Goal: Information Seeking & Learning: Check status

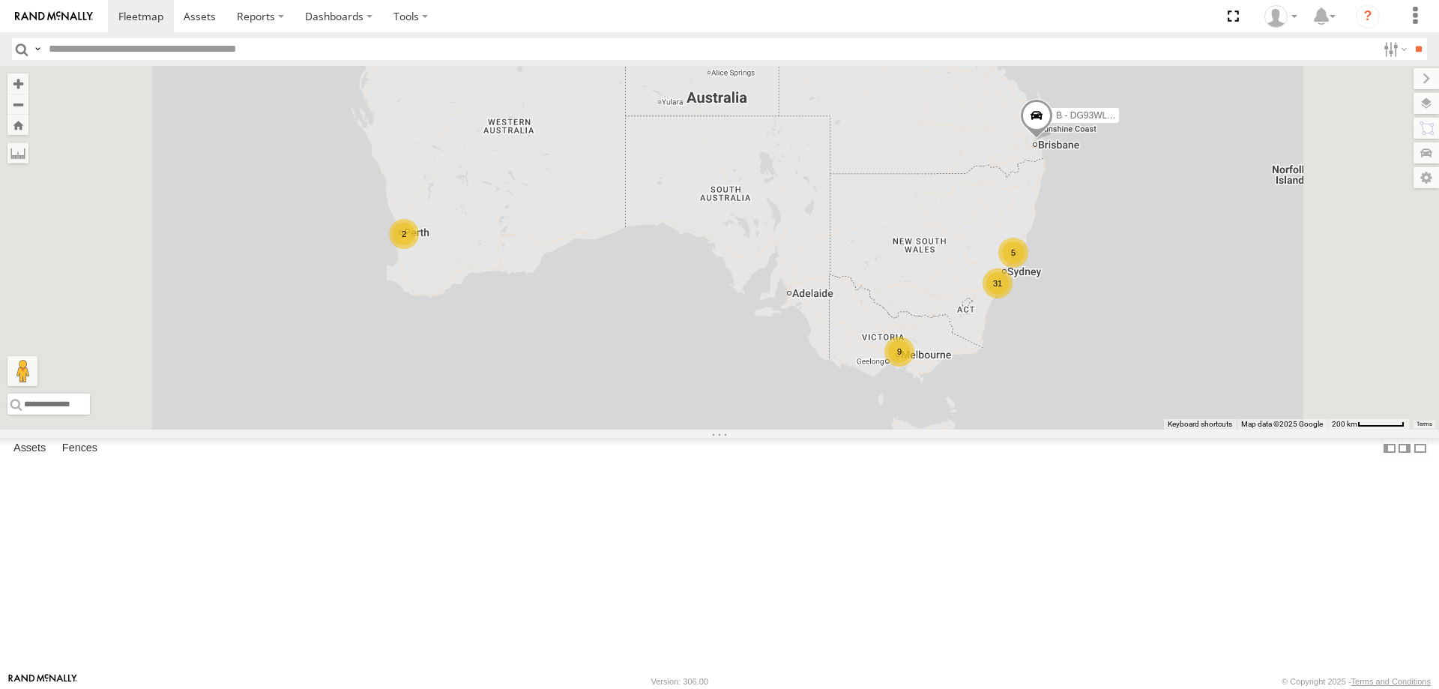
click at [0, 0] on span "Asset" at bounding box center [0, 0] width 0 height 0
click at [0, 0] on div "S - DND95Q - [PERSON_NAME]" at bounding box center [0, 0] width 0 height 0
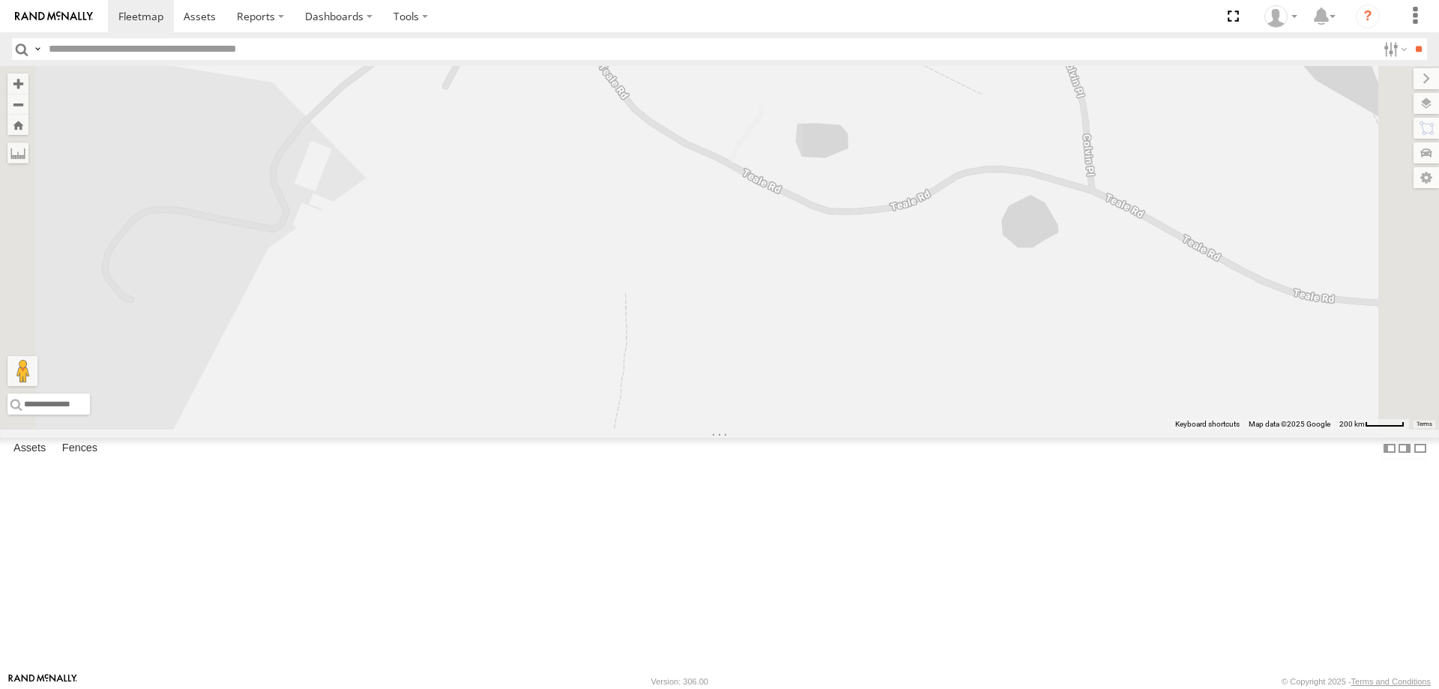
scroll to position [0, 0]
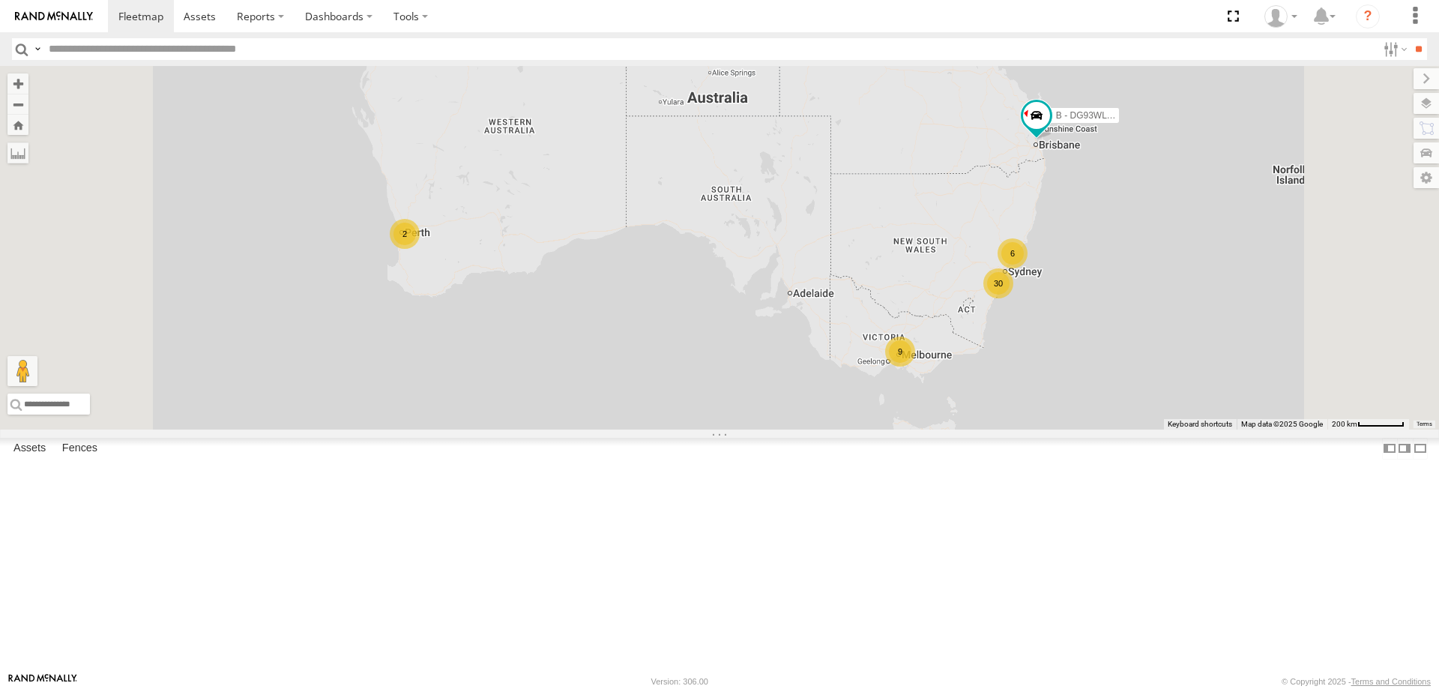
click at [0, 0] on div "W - IHW009 - [PERSON_NAME]" at bounding box center [0, 0] width 0 height 0
click at [0, 0] on div "W - CM32CA - Transit" at bounding box center [0, 0] width 0 height 0
click at [0, 0] on div "W - IHW009 - [PERSON_NAME]" at bounding box center [0, 0] width 0 height 0
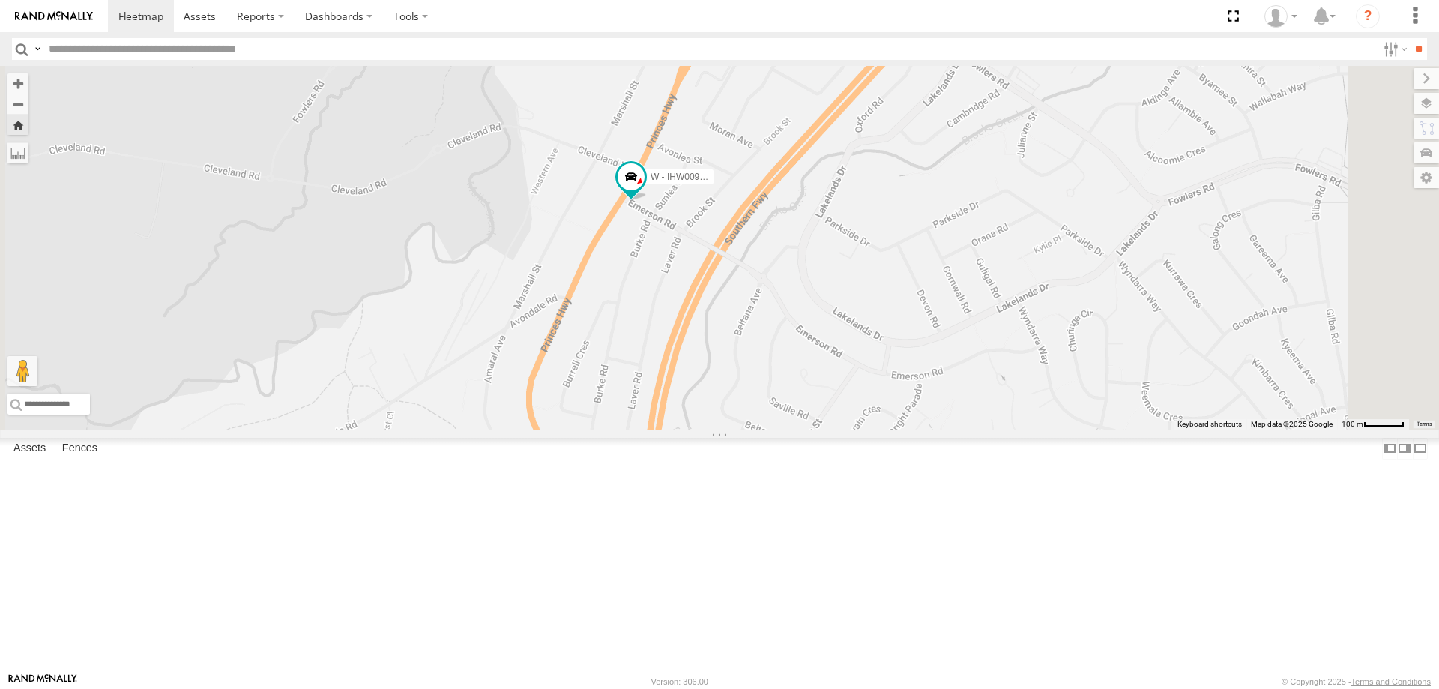
drag, startPoint x: 998, startPoint y: 285, endPoint x: 935, endPoint y: 431, distance: 159.2
click at [936, 430] on div "W - IHW009 - [PERSON_NAME]" at bounding box center [719, 248] width 1439 height 364
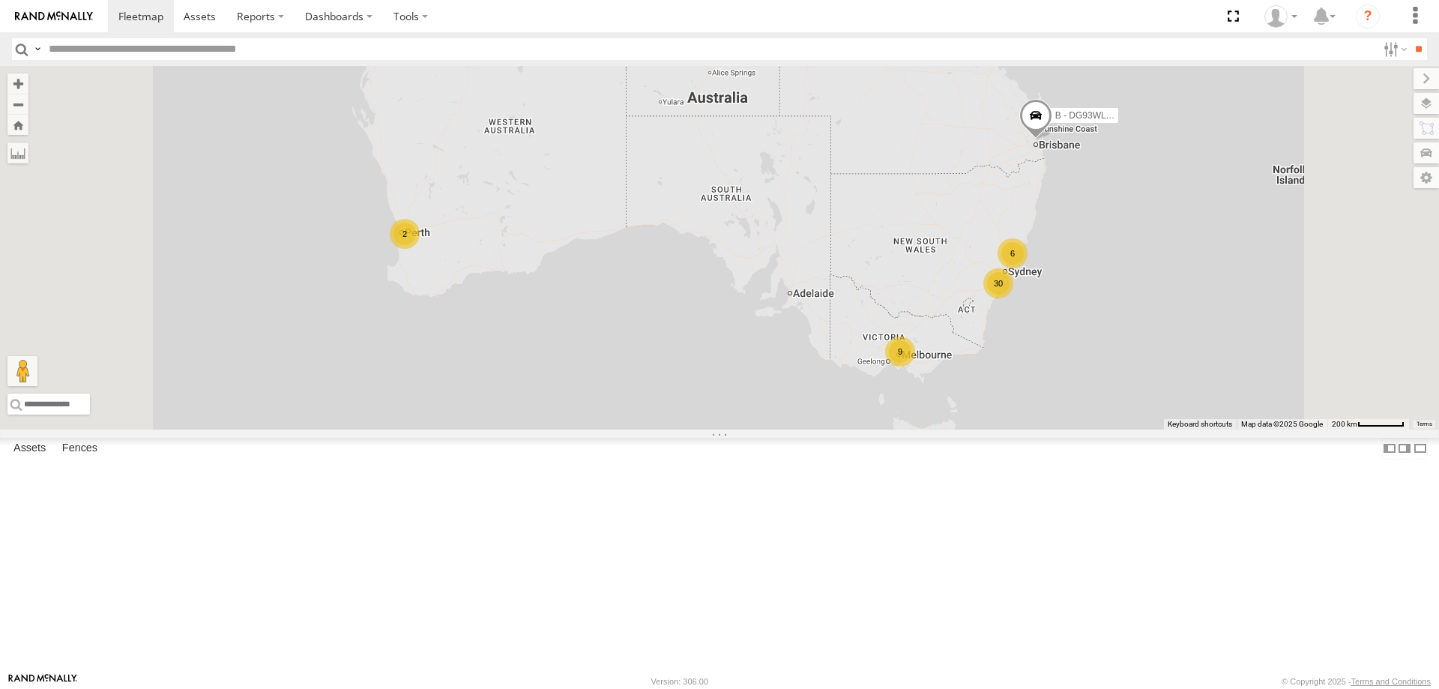
click at [0, 0] on div "W - IHW009 - [PERSON_NAME]" at bounding box center [0, 0] width 0 height 0
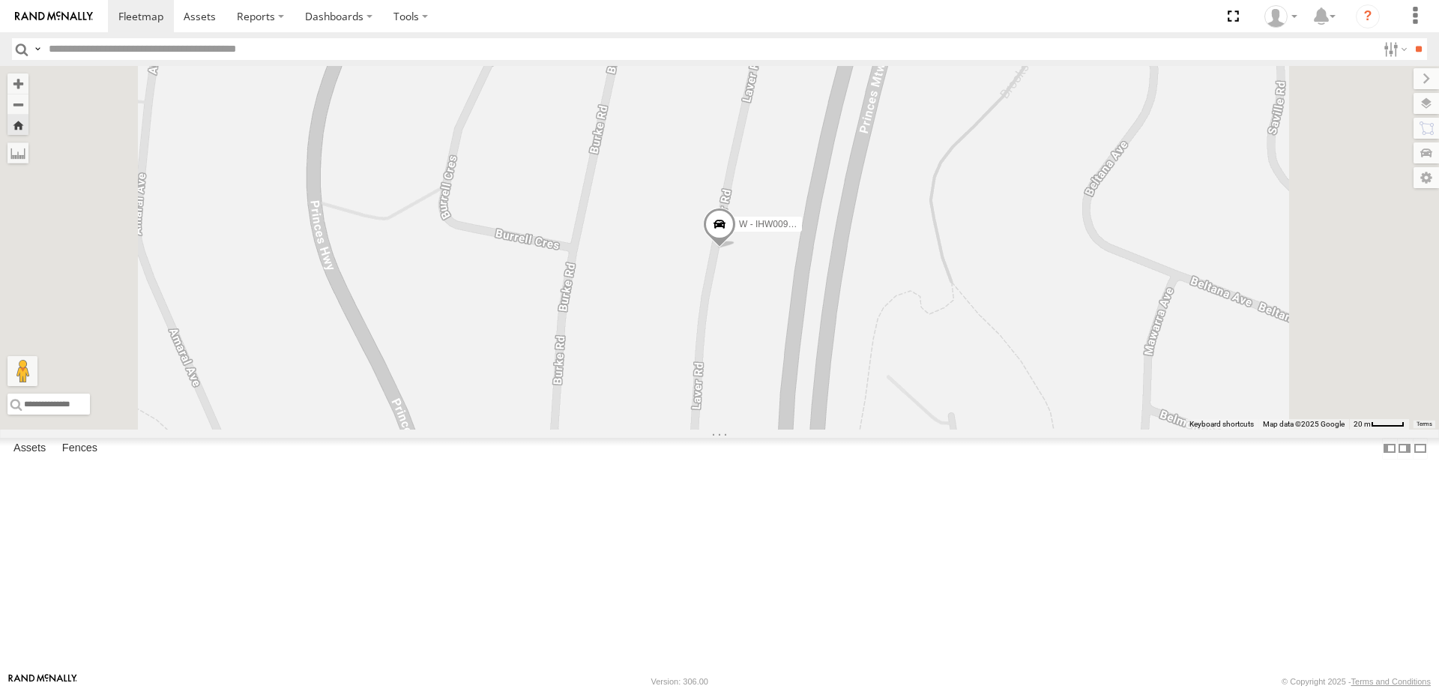
click at [0, 0] on div "W - IHW007 - [PERSON_NAME] All Assets" at bounding box center [0, 0] width 0 height 0
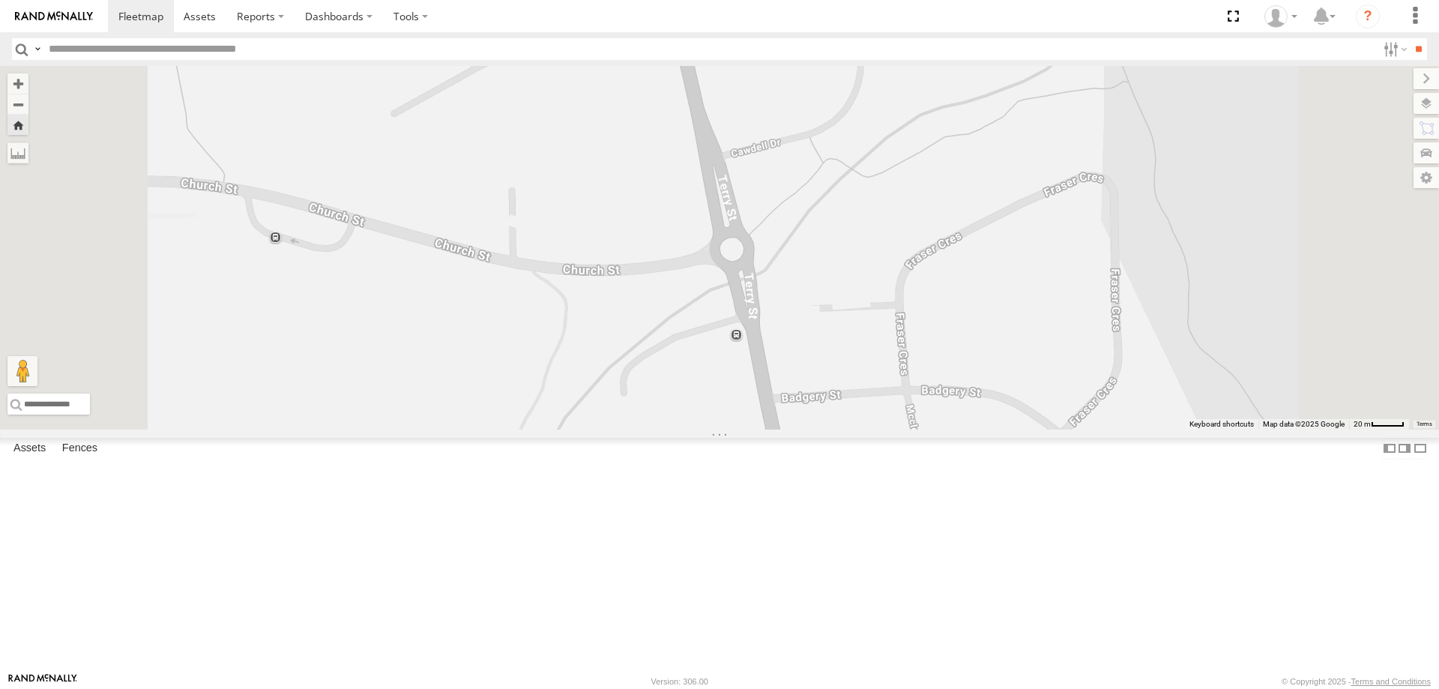
click at [0, 0] on div "W - IHW007 - [PERSON_NAME]" at bounding box center [0, 0] width 0 height 0
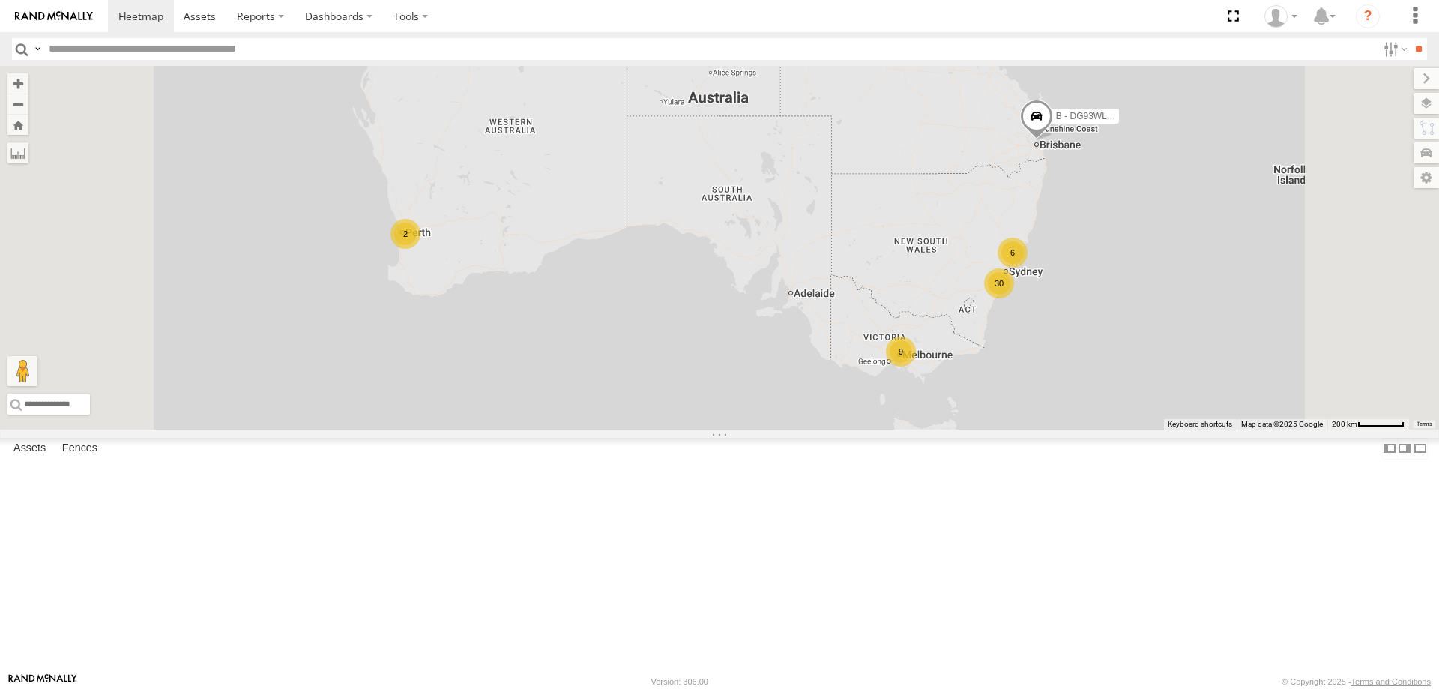
click at [0, 0] on div "W - IHW009 - [PERSON_NAME]" at bounding box center [0, 0] width 0 height 0
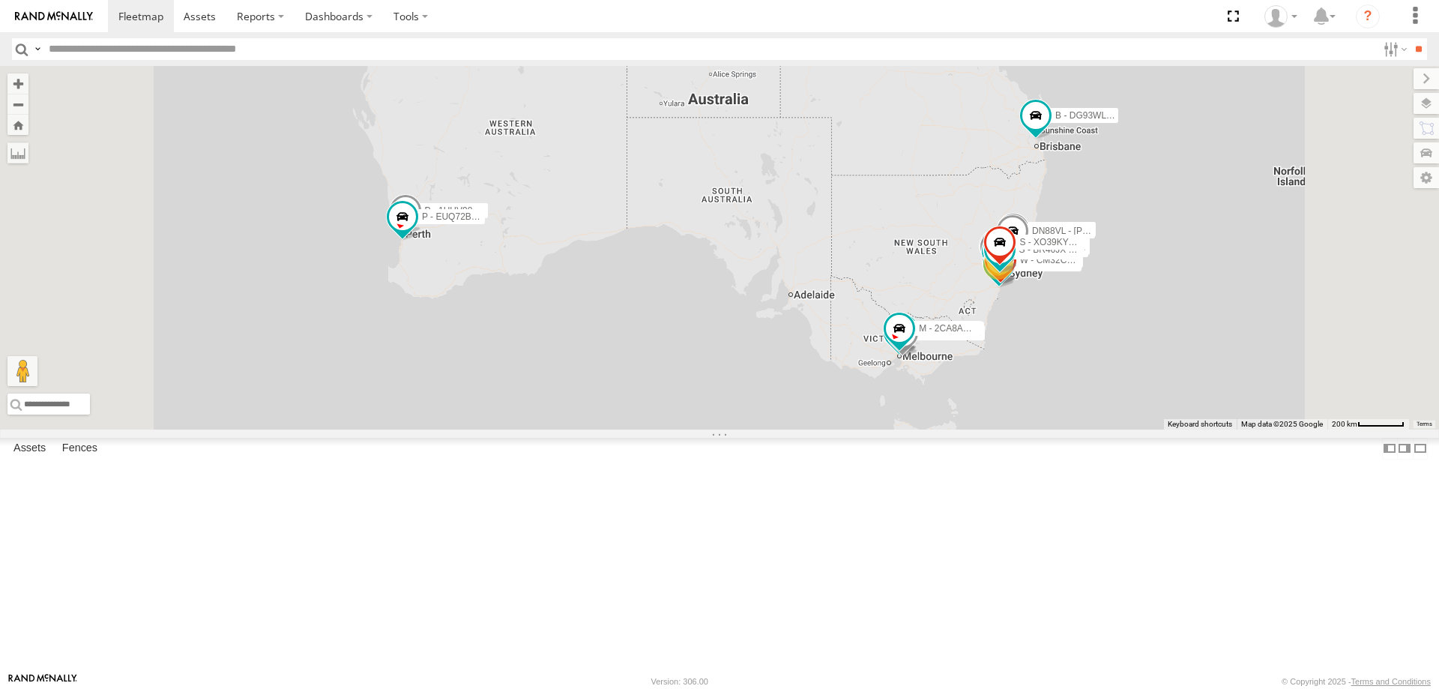
click at [0, 0] on div "W - IHW009 - [PERSON_NAME]" at bounding box center [0, 0] width 0 height 0
click at [0, 0] on span "Asset" at bounding box center [0, 0] width 0 height 0
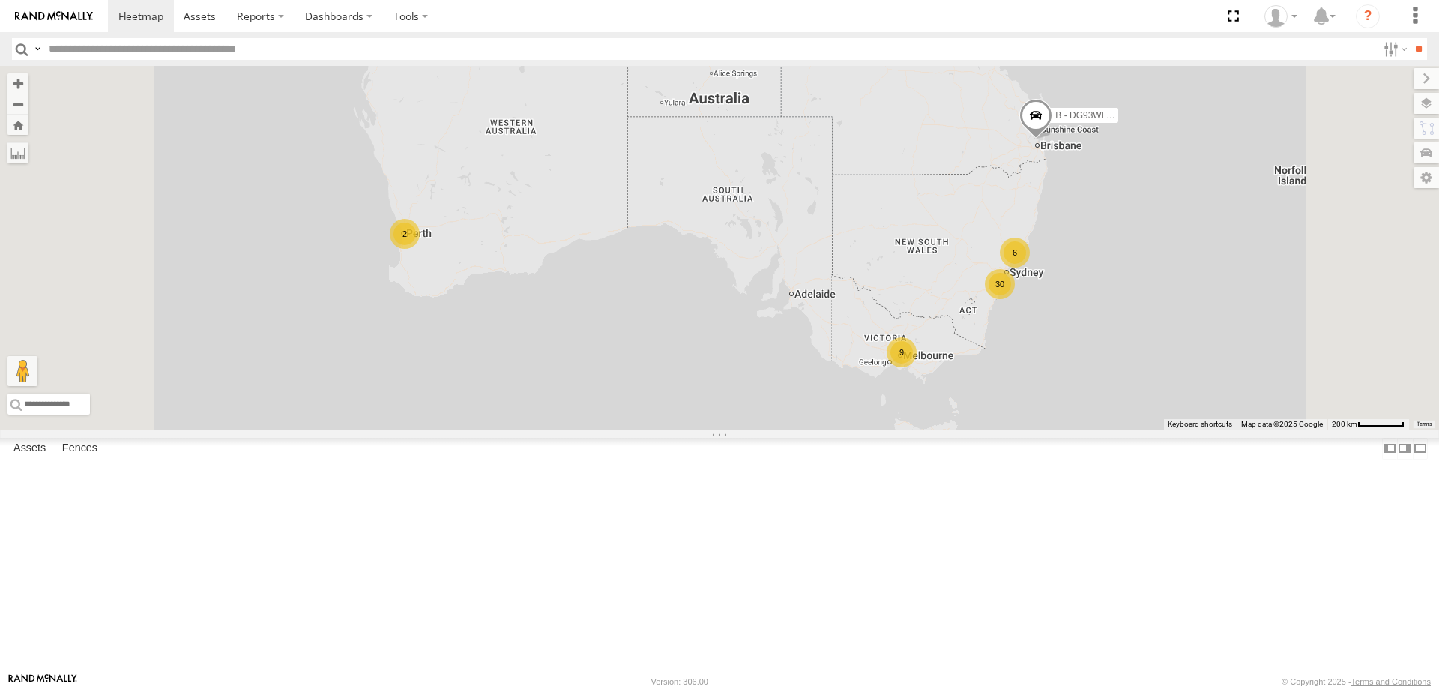
click at [0, 0] on div "W - IHW009 - [PERSON_NAME]" at bounding box center [0, 0] width 0 height 0
